Goal: Transaction & Acquisition: Purchase product/service

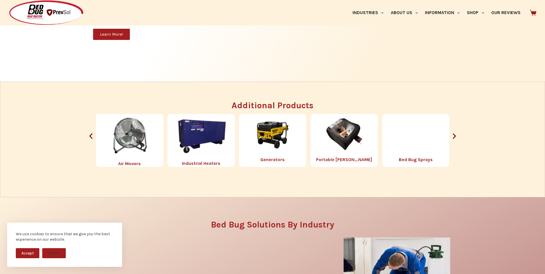
scroll to position [661, 0]
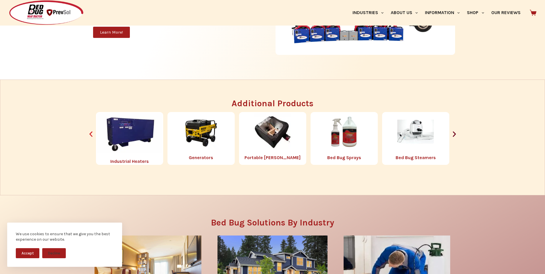
click at [89, 133] on icon "Previous slide" at bounding box center [90, 133] width 7 height 7
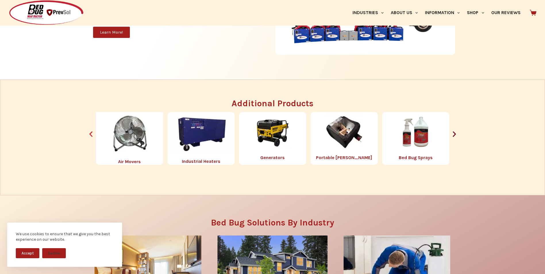
click at [89, 133] on icon "Previous slide" at bounding box center [90, 133] width 7 height 7
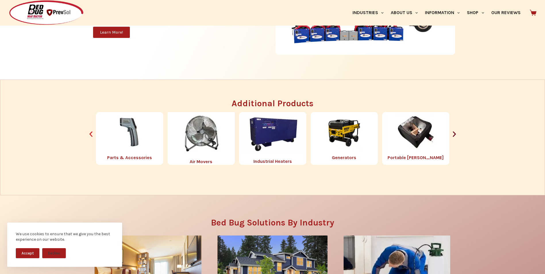
click at [89, 133] on icon "Previous slide" at bounding box center [90, 133] width 7 height 7
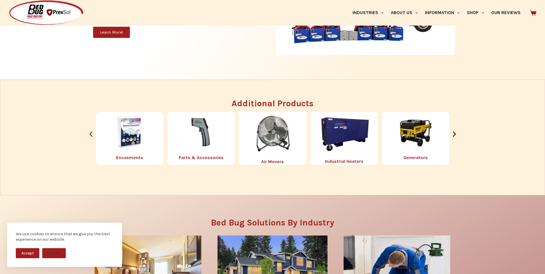
click at [89, 133] on icon "Previous slide" at bounding box center [90, 133] width 7 height 7
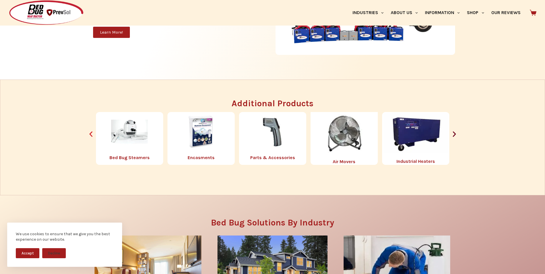
click at [89, 133] on icon "Previous slide" at bounding box center [90, 133] width 7 height 7
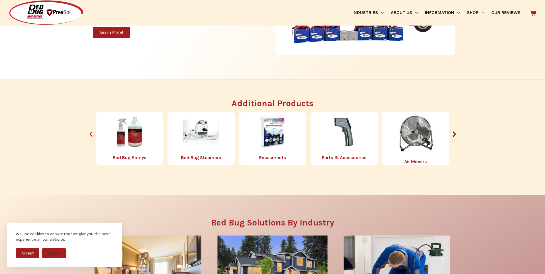
click at [89, 133] on icon "Previous slide" at bounding box center [90, 133] width 7 height 7
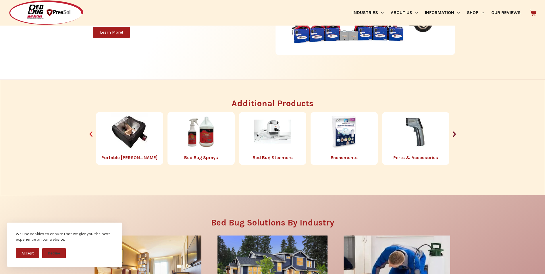
click at [89, 133] on icon "Previous slide" at bounding box center [90, 133] width 7 height 7
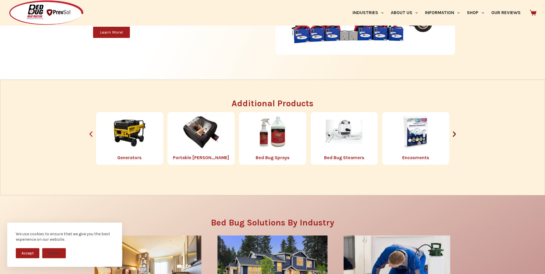
click at [89, 133] on icon "Previous slide" at bounding box center [90, 133] width 7 height 7
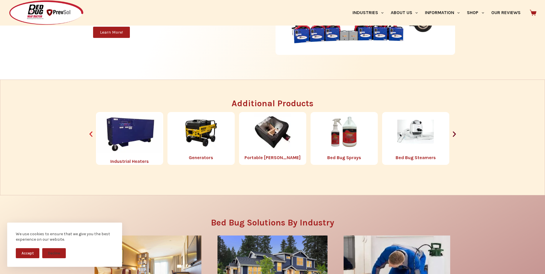
click at [89, 133] on icon "Previous slide" at bounding box center [90, 133] width 7 height 7
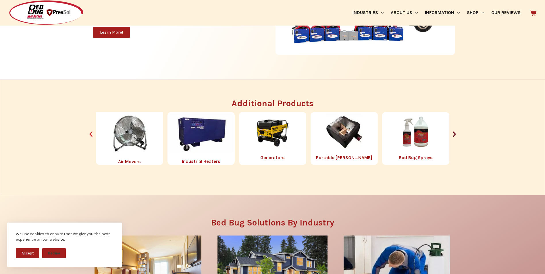
click at [89, 133] on icon "Previous slide" at bounding box center [90, 133] width 7 height 7
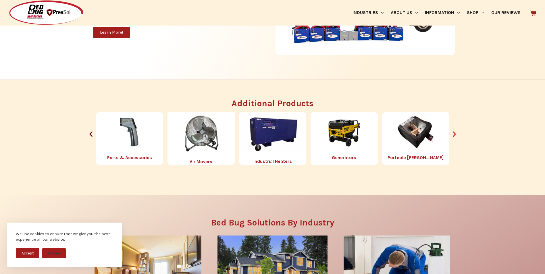
click at [455, 131] on icon "Next slide" at bounding box center [454, 133] width 7 height 7
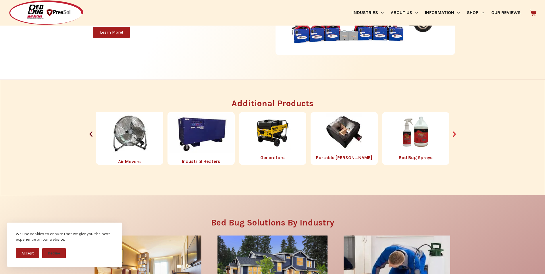
click at [455, 131] on icon "Next slide" at bounding box center [454, 133] width 7 height 7
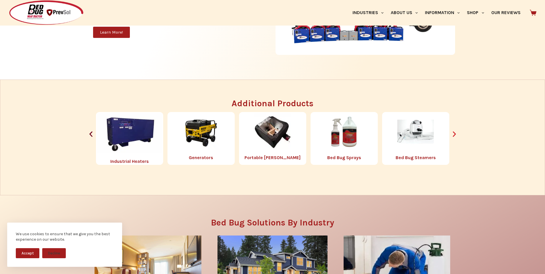
click at [455, 131] on icon "Next slide" at bounding box center [454, 133] width 7 height 7
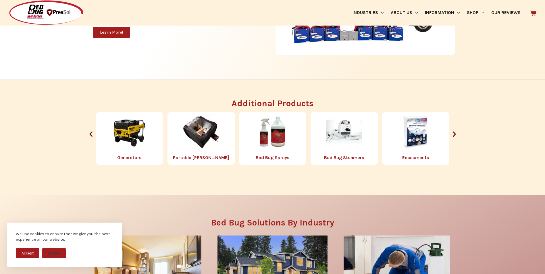
click at [343, 132] on img "6 / 8" at bounding box center [344, 131] width 37 height 37
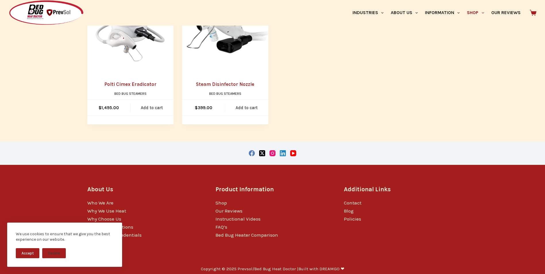
scroll to position [335, 0]
